Goal: Find specific page/section: Find specific page/section

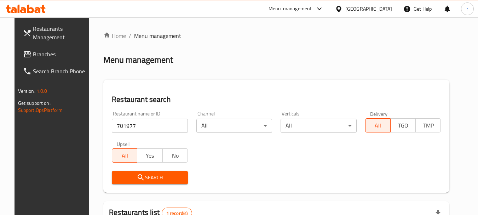
scroll to position [71, 0]
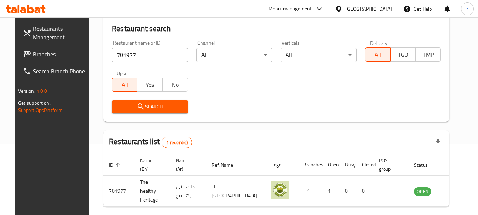
click at [41, 57] on span "Branches" at bounding box center [61, 54] width 56 height 8
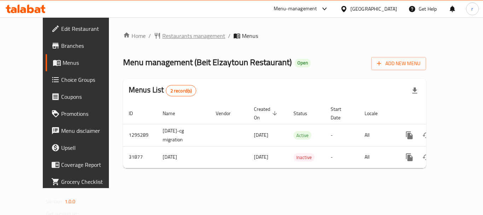
click at [176, 35] on span "Restaurants management" at bounding box center [193, 35] width 63 height 8
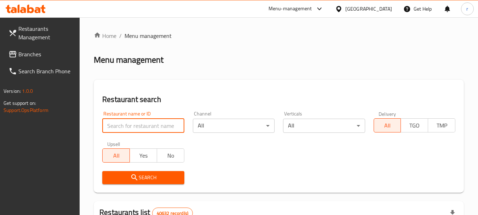
click at [143, 128] on input "search" at bounding box center [143, 125] width 82 height 14
type input "v"
paste input "16325"
type input "16325"
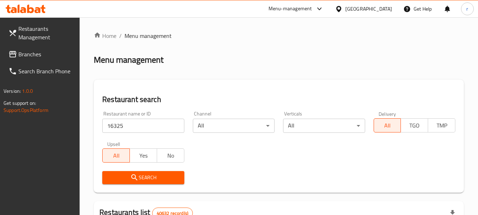
click at [167, 174] on span "Search" at bounding box center [143, 177] width 70 height 9
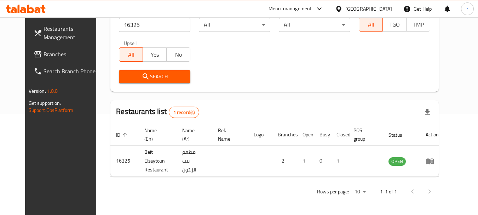
scroll to position [95, 0]
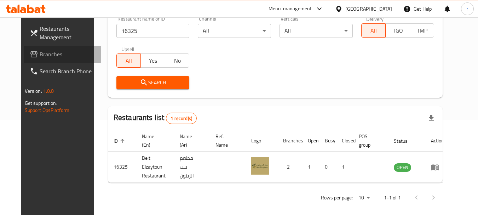
click at [24, 49] on link "Branches" at bounding box center [62, 54] width 77 height 17
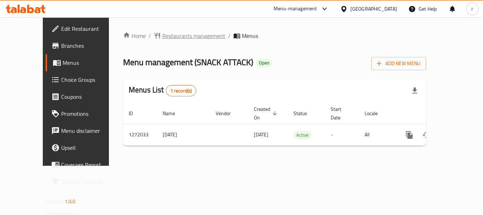
click at [162, 36] on span "Restaurants management" at bounding box center [193, 35] width 63 height 8
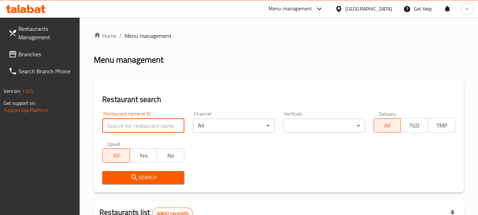
click at [137, 123] on input "search" at bounding box center [143, 125] width 82 height 14
paste input "690082"
type input "690082"
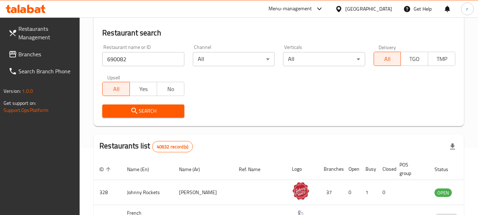
scroll to position [71, 0]
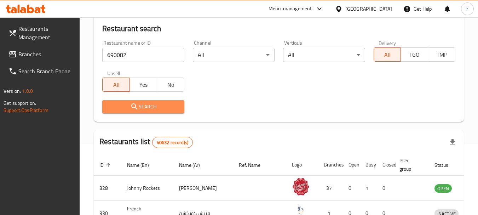
click at [158, 109] on span "Search" at bounding box center [143, 106] width 70 height 9
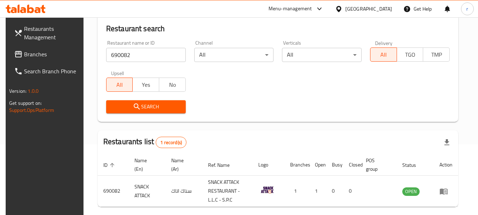
click at [362, 10] on div "[GEOGRAPHIC_DATA]" at bounding box center [368, 9] width 47 height 8
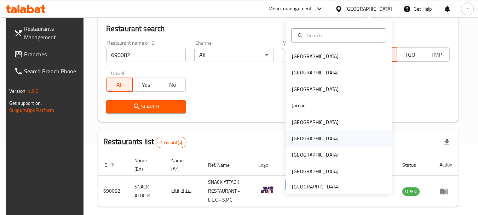
click at [295, 137] on div "Oman" at bounding box center [315, 138] width 47 height 8
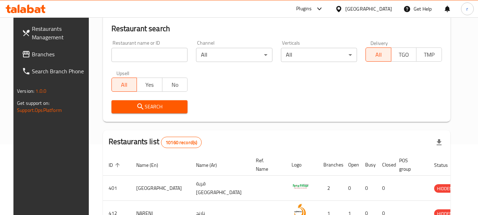
click at [144, 58] on input "search" at bounding box center [149, 55] width 76 height 14
click at [45, 55] on span "Branches" at bounding box center [60, 54] width 56 height 8
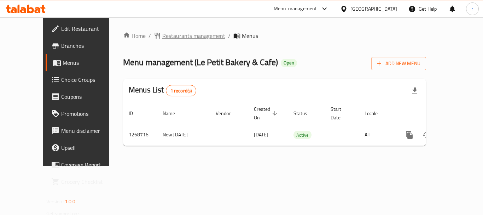
click at [163, 40] on span "Restaurants management" at bounding box center [193, 35] width 63 height 8
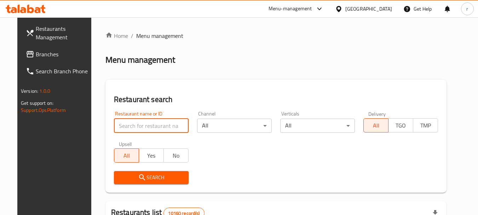
click at [136, 126] on input "search" at bounding box center [151, 125] width 75 height 14
paste input "688276"
type input "688276"
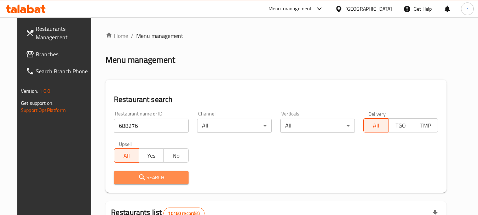
click at [173, 179] on span "Search" at bounding box center [151, 177] width 63 height 9
click at [173, 179] on div at bounding box center [239, 107] width 478 height 215
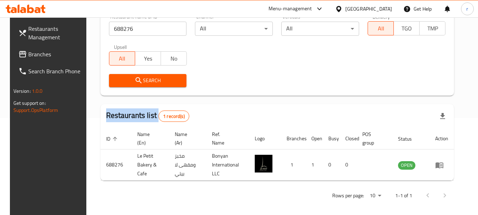
scroll to position [101, 0]
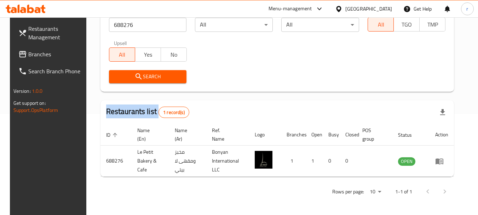
click at [384, 10] on div "Oman" at bounding box center [368, 9] width 47 height 8
click at [382, 6] on div "Oman" at bounding box center [368, 9] width 47 height 8
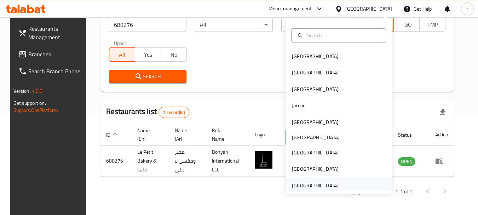
click at [315, 183] on div "[GEOGRAPHIC_DATA]" at bounding box center [315, 185] width 47 height 8
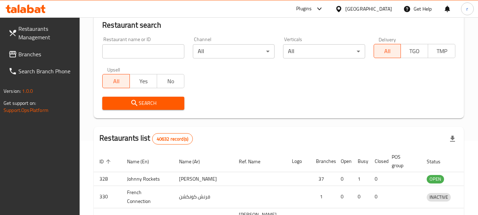
scroll to position [101, 0]
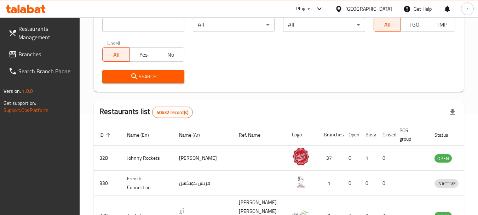
click at [25, 54] on span "Branches" at bounding box center [46, 54] width 56 height 8
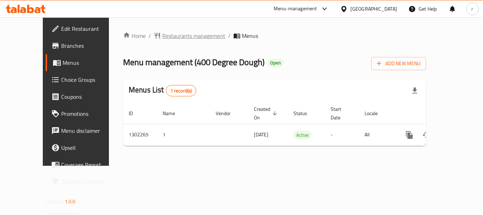
click at [162, 36] on span "Restaurants management" at bounding box center [193, 35] width 63 height 8
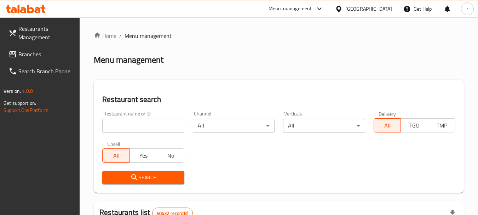
click at [137, 125] on input "search" at bounding box center [143, 125] width 82 height 14
paste input "702360"
type input "702360"
click at [137, 177] on icon "submit" at bounding box center [134, 177] width 8 height 8
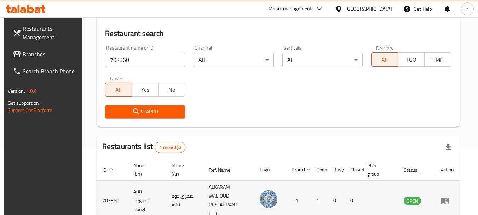
scroll to position [101, 0]
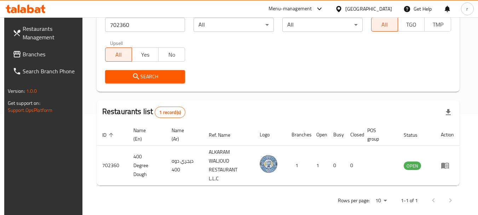
click at [35, 55] on span "Branches" at bounding box center [51, 54] width 56 height 8
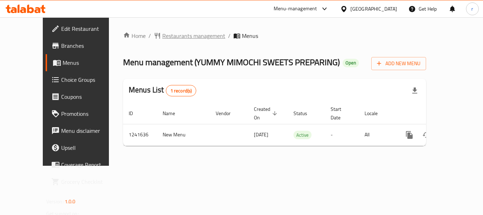
click at [162, 38] on span "Restaurants management" at bounding box center [193, 35] width 63 height 8
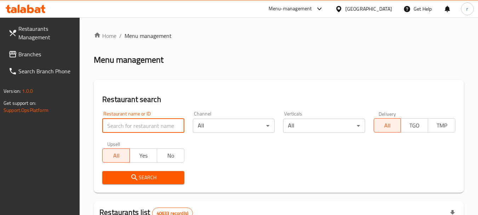
click at [137, 120] on input "search" at bounding box center [143, 125] width 82 height 14
paste input "680777"
type input "680777"
click button "Search" at bounding box center [143, 177] width 82 height 13
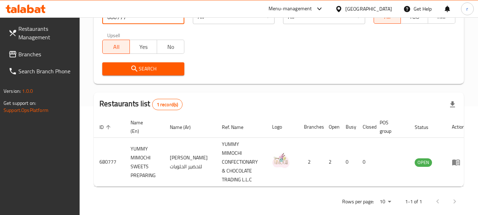
scroll to position [110, 0]
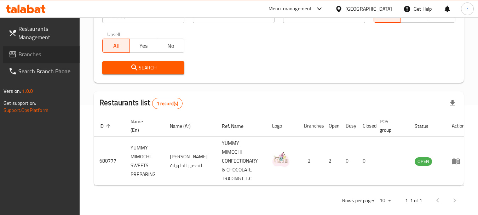
click at [36, 52] on span "Branches" at bounding box center [46, 54] width 56 height 8
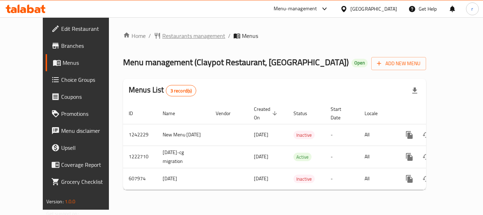
click at [162, 35] on span "Restaurants management" at bounding box center [193, 35] width 63 height 8
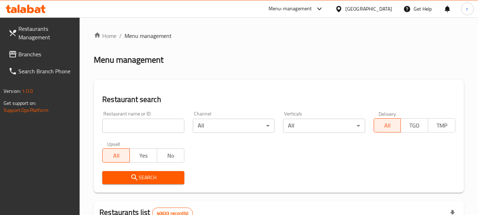
click at [134, 122] on input "search" at bounding box center [143, 125] width 82 height 14
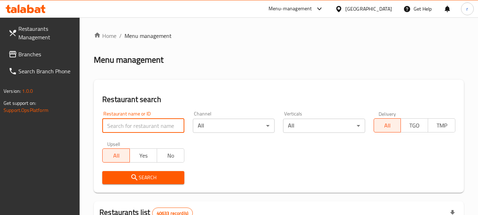
click at [134, 122] on input "search" at bounding box center [143, 125] width 82 height 14
paste input "13108"
type input "13108"
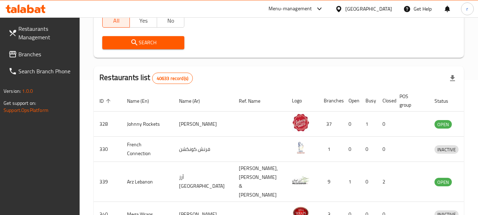
scroll to position [141, 0]
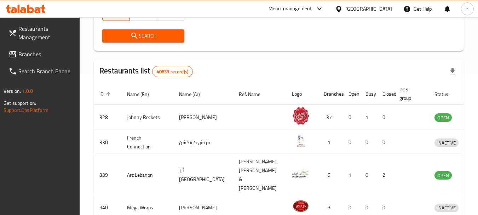
click at [149, 39] on span "Search" at bounding box center [143, 35] width 70 height 9
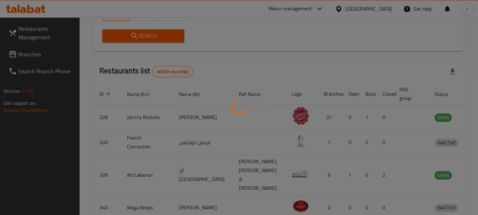
scroll to position [101, 0]
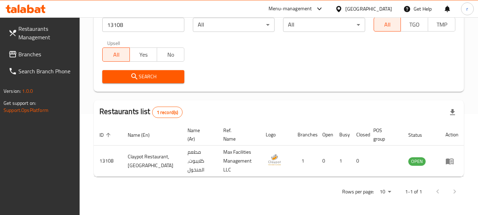
click at [354, 5] on div "United Arab Emirates" at bounding box center [368, 9] width 47 height 8
click at [366, 8] on div "United Arab Emirates" at bounding box center [368, 9] width 47 height 8
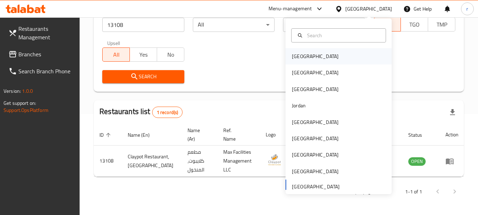
click at [311, 60] on div "[GEOGRAPHIC_DATA]" at bounding box center [338, 56] width 106 height 16
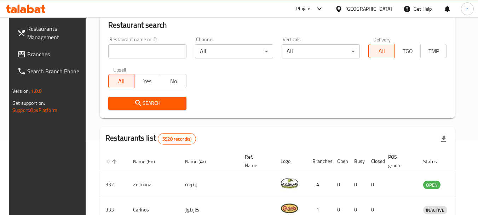
scroll to position [101, 0]
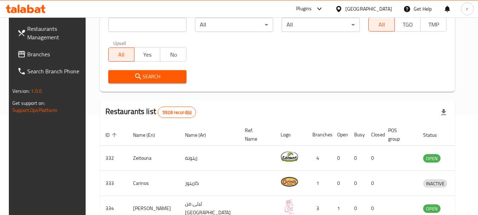
click at [27, 54] on span "Branches" at bounding box center [55, 54] width 56 height 8
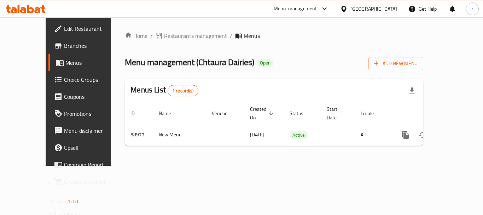
click at [64, 48] on span "Branches" at bounding box center [92, 45] width 57 height 8
click at [164, 37] on span "Restaurants management" at bounding box center [195, 35] width 63 height 8
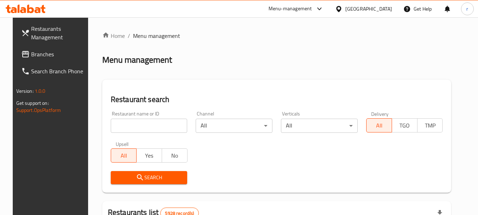
click at [129, 124] on input "search" at bounding box center [149, 125] width 77 height 14
paste input "28583"
type input "28583"
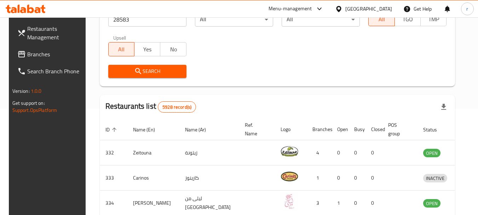
scroll to position [141, 0]
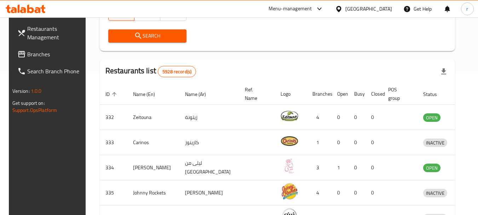
click at [146, 40] on span "Search" at bounding box center [147, 35] width 67 height 9
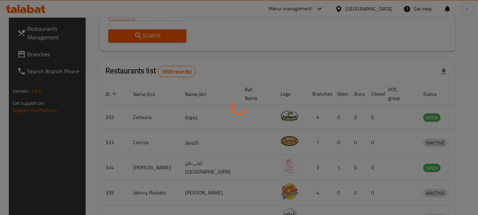
click at [146, 40] on div at bounding box center [239, 107] width 478 height 215
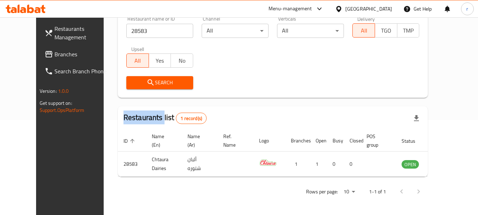
click at [54, 50] on span "Branches" at bounding box center [82, 54] width 56 height 8
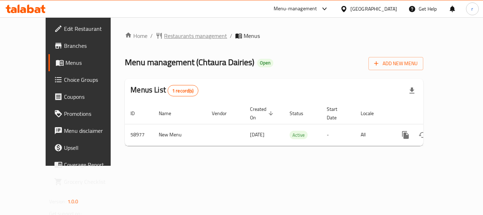
click at [164, 39] on span "Restaurants management" at bounding box center [195, 35] width 63 height 8
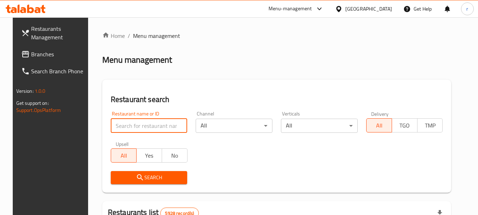
click at [140, 122] on input "search" at bounding box center [149, 125] width 77 height 14
paste input "28583"
type input "28583"
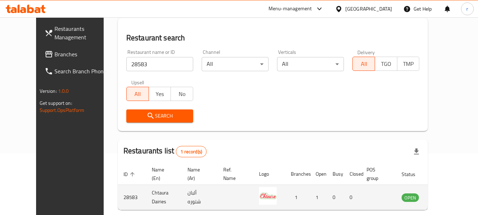
scroll to position [95, 0]
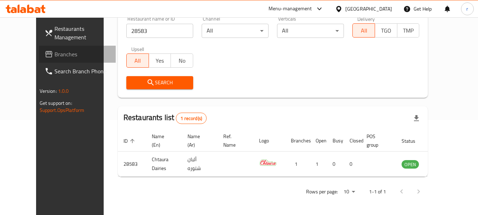
click at [54, 56] on span "Branches" at bounding box center [82, 54] width 56 height 8
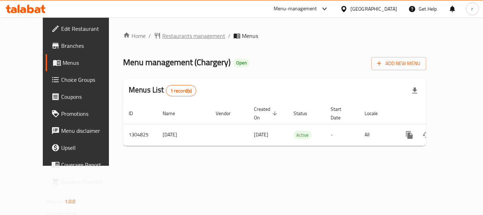
click at [162, 37] on span "Restaurants management" at bounding box center [193, 35] width 63 height 8
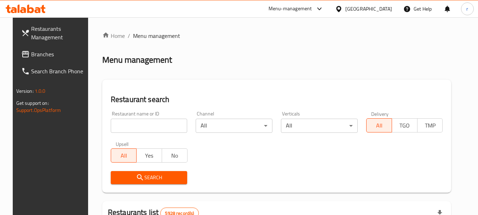
click at [135, 126] on input "search" at bounding box center [149, 125] width 77 height 14
paste input "692727"
type input "692727"
click at [153, 175] on span "Search" at bounding box center [148, 177] width 65 height 9
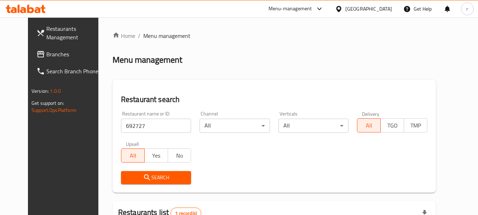
scroll to position [92, 0]
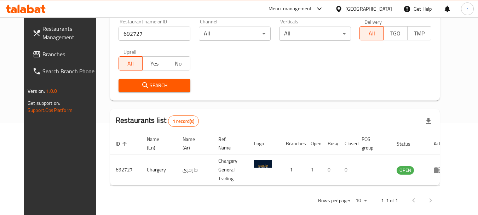
click at [375, 7] on div "[GEOGRAPHIC_DATA]" at bounding box center [368, 9] width 47 height 8
click at [387, 7] on div "Bahrain" at bounding box center [368, 9] width 47 height 8
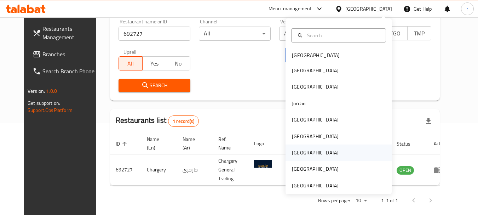
click at [299, 150] on div "[GEOGRAPHIC_DATA]" at bounding box center [315, 152] width 58 height 16
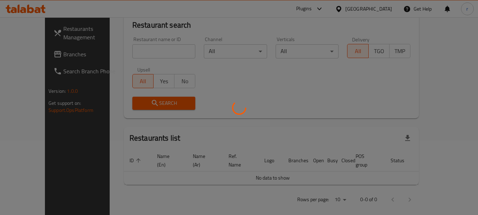
scroll to position [92, 0]
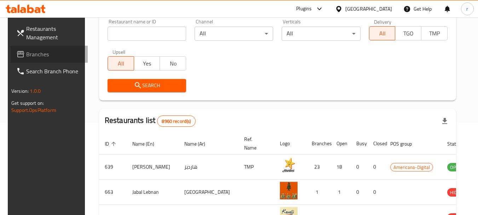
click at [32, 55] on span "Branches" at bounding box center [54, 54] width 56 height 8
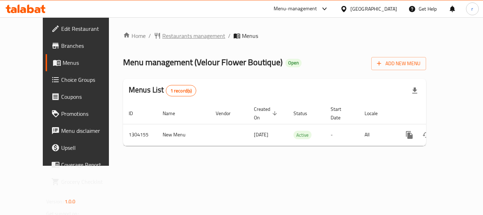
click at [168, 38] on span "Restaurants management" at bounding box center [193, 35] width 63 height 8
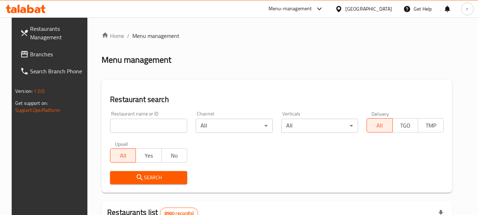
click at [138, 125] on input "search" at bounding box center [148, 125] width 77 height 14
paste input "703085"
type input "703085"
click at [162, 175] on span "Search" at bounding box center [149, 177] width 66 height 9
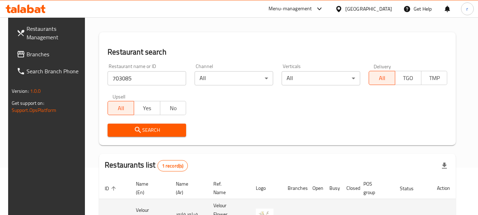
scroll to position [92, 0]
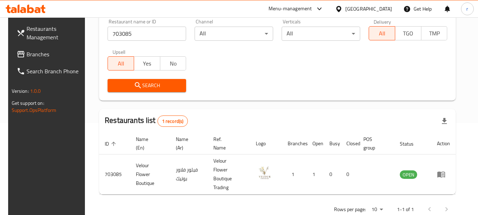
click at [342, 11] on icon at bounding box center [338, 8] width 7 height 7
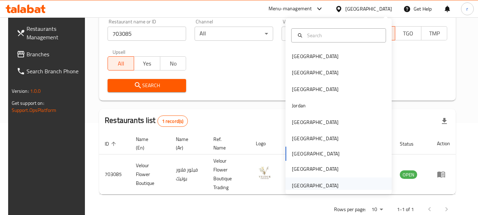
click at [329, 186] on div "[GEOGRAPHIC_DATA]" at bounding box center [315, 185] width 47 height 8
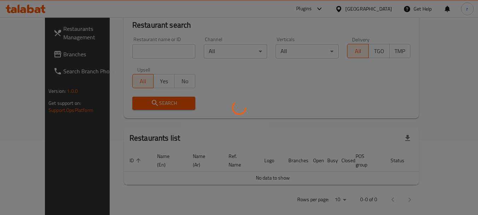
scroll to position [92, 0]
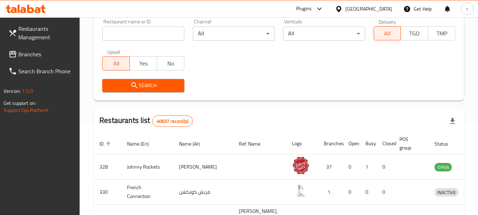
click at [23, 54] on span "Branches" at bounding box center [46, 54] width 56 height 8
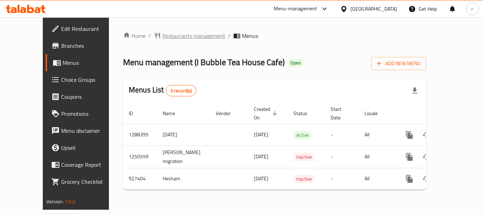
click at [174, 35] on span "Restaurants management" at bounding box center [193, 35] width 63 height 8
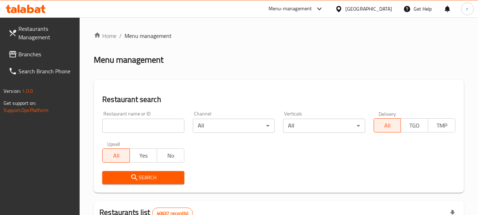
click at [131, 122] on input "search" at bounding box center [143, 125] width 82 height 14
paste input "658825"
type input "658825"
click at [148, 176] on span "Search" at bounding box center [143, 177] width 70 height 9
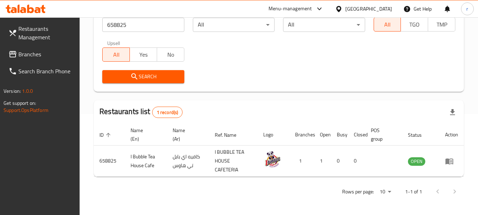
scroll to position [101, 0]
click at [346, 10] on div "[GEOGRAPHIC_DATA]" at bounding box center [368, 9] width 47 height 8
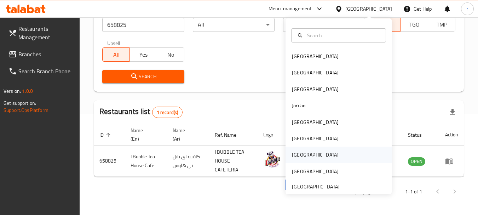
click at [292, 153] on div "[GEOGRAPHIC_DATA]" at bounding box center [315, 155] width 47 height 8
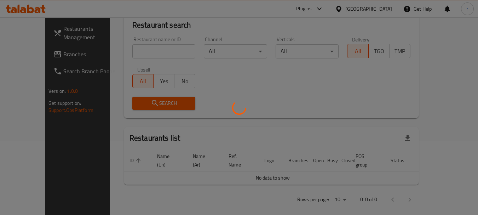
scroll to position [101, 0]
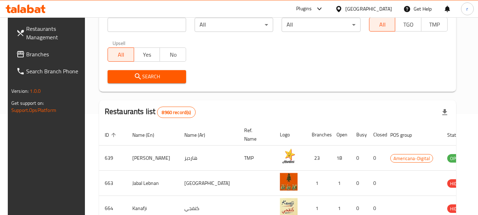
click at [26, 55] on span "Branches" at bounding box center [54, 54] width 56 height 8
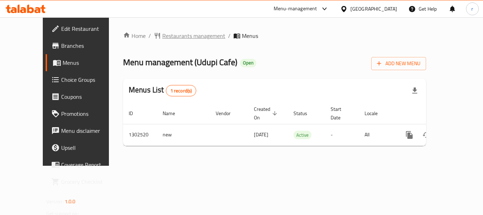
click at [163, 36] on span "Restaurants management" at bounding box center [193, 35] width 63 height 8
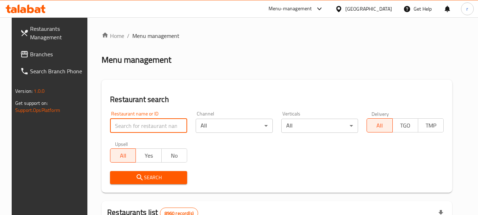
click at [137, 123] on input "search" at bounding box center [148, 125] width 77 height 14
paste input "702447"
type input "702447"
click at [140, 180] on span "Search" at bounding box center [149, 177] width 66 height 9
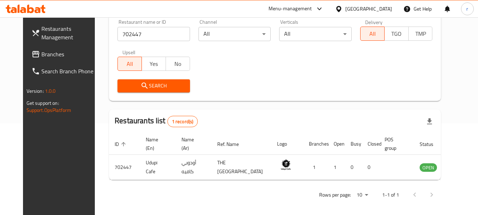
scroll to position [101, 0]
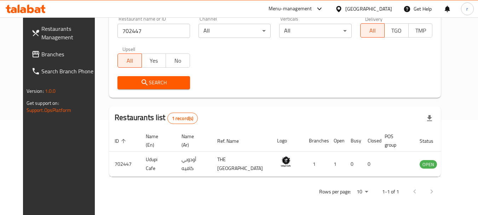
click at [382, 13] on div "[GEOGRAPHIC_DATA]" at bounding box center [363, 8] width 68 height 17
click at [382, 6] on div "[GEOGRAPHIC_DATA]" at bounding box center [368, 9] width 47 height 8
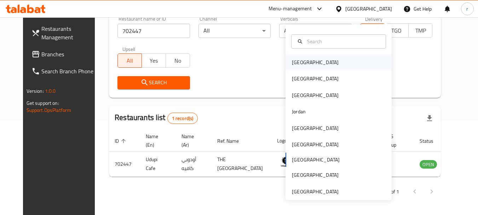
click at [304, 59] on div "[GEOGRAPHIC_DATA]" at bounding box center [315, 62] width 58 height 16
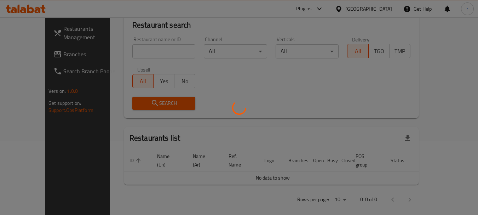
scroll to position [101, 0]
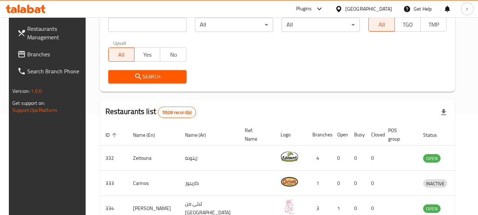
click at [28, 50] on span "Branches" at bounding box center [55, 54] width 56 height 8
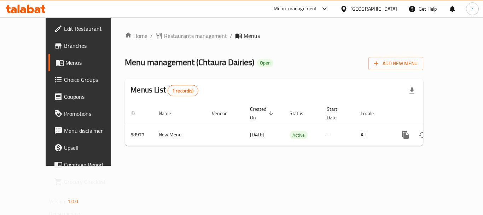
click at [164, 37] on span "Restaurants management" at bounding box center [195, 35] width 63 height 8
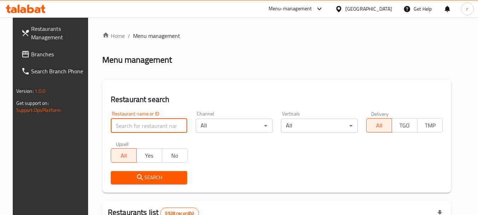
click at [127, 123] on input "search" at bounding box center [149, 125] width 77 height 14
paste input "28583"
type input "28583"
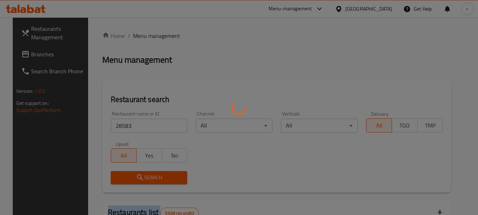
click at [157, 172] on div at bounding box center [239, 107] width 478 height 215
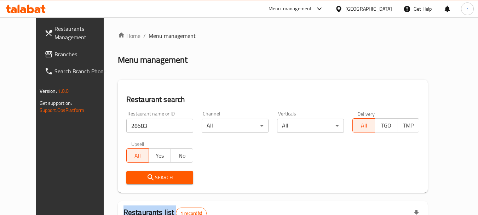
scroll to position [95, 0]
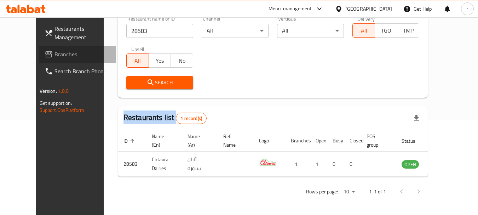
click at [54, 55] on span "Branches" at bounding box center [82, 54] width 56 height 8
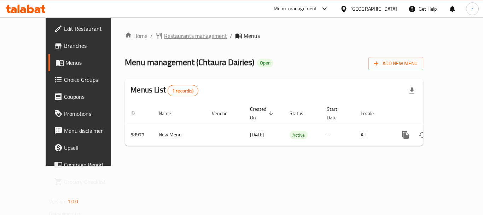
click at [164, 35] on span "Restaurants management" at bounding box center [195, 35] width 63 height 8
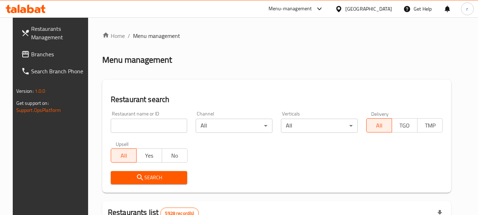
click at [148, 121] on input "search" at bounding box center [149, 125] width 77 height 14
paste input "28583"
type input "28583"
drag, startPoint x: 164, startPoint y: 174, endPoint x: 300, endPoint y: 62, distance: 175.9
click at [167, 172] on button "Search" at bounding box center [149, 177] width 77 height 13
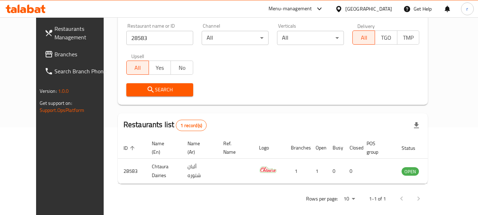
scroll to position [95, 0]
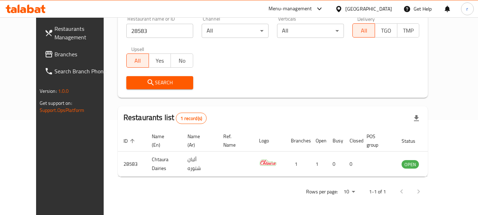
click at [376, 7] on div "[GEOGRAPHIC_DATA]" at bounding box center [368, 9] width 47 height 8
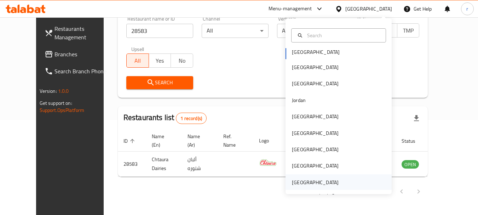
scroll to position [4, 0]
drag, startPoint x: 313, startPoint y: 181, endPoint x: 311, endPoint y: 174, distance: 7.4
click at [311, 174] on div "[GEOGRAPHIC_DATA]" at bounding box center [315, 181] width 58 height 16
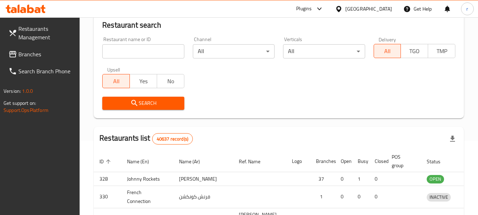
scroll to position [95, 0]
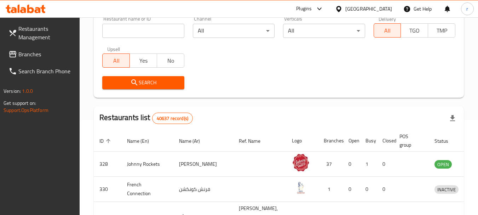
click at [20, 58] on span "Branches" at bounding box center [46, 54] width 56 height 8
drag, startPoint x: 20, startPoint y: 58, endPoint x: 29, endPoint y: 57, distance: 8.6
click at [21, 58] on span "Branches" at bounding box center [46, 54] width 56 height 8
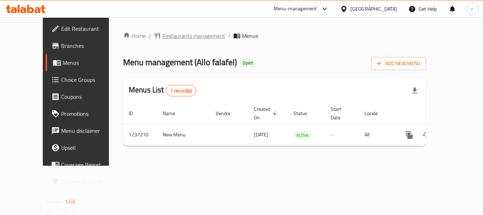
click at [162, 37] on span "Restaurants management" at bounding box center [193, 35] width 63 height 8
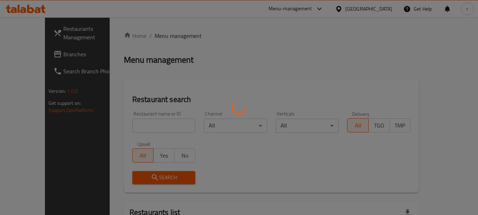
click at [124, 124] on div at bounding box center [239, 107] width 478 height 215
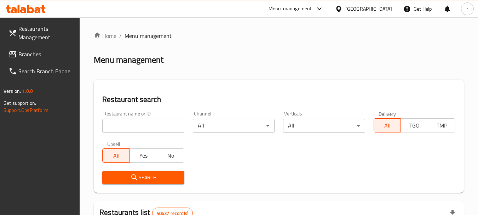
click at [128, 126] on input "search" at bounding box center [143, 125] width 82 height 14
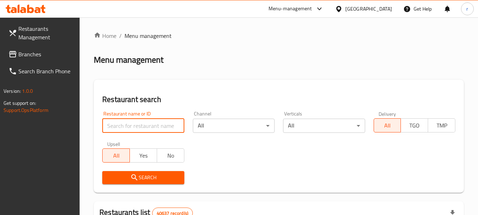
paste input "679299"
type input "679299"
click button "Search" at bounding box center [143, 177] width 82 height 13
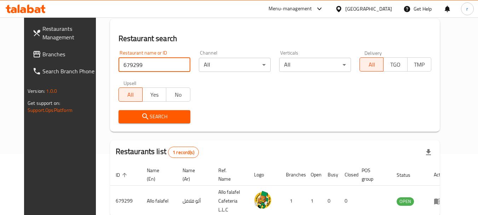
scroll to position [59, 0]
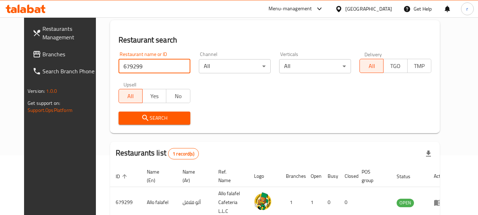
click at [373, 11] on div "[GEOGRAPHIC_DATA]" at bounding box center [368, 9] width 47 height 8
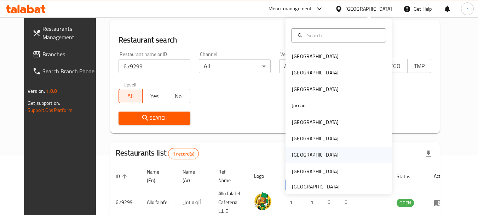
click at [292, 157] on div "[GEOGRAPHIC_DATA]" at bounding box center [315, 155] width 47 height 8
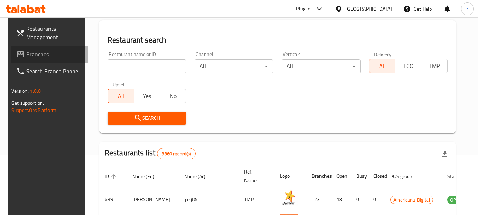
click at [42, 57] on span "Branches" at bounding box center [54, 54] width 56 height 8
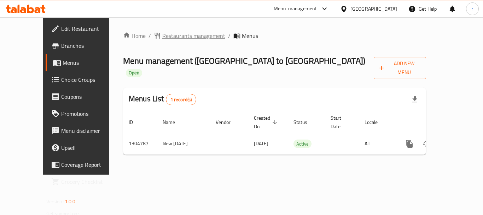
click at [162, 35] on span "Restaurants management" at bounding box center [193, 35] width 63 height 8
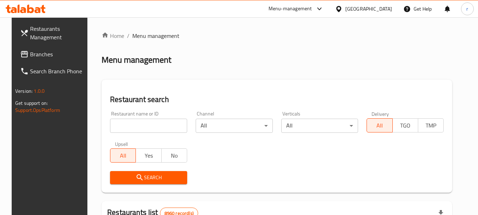
click at [131, 127] on input "search" at bounding box center [148, 125] width 77 height 14
paste input "703418"
type input "703418"
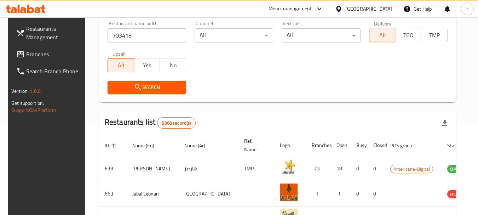
scroll to position [106, 0]
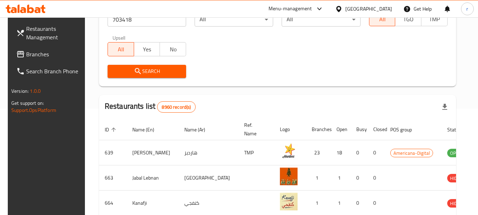
click at [135, 74] on icon "submit" at bounding box center [138, 71] width 8 height 8
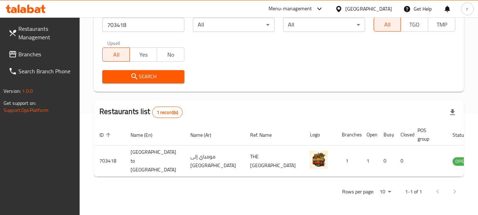
scroll to position [101, 0]
click at [28, 56] on span "Branches" at bounding box center [46, 54] width 56 height 8
